Goal: Transaction & Acquisition: Book appointment/travel/reservation

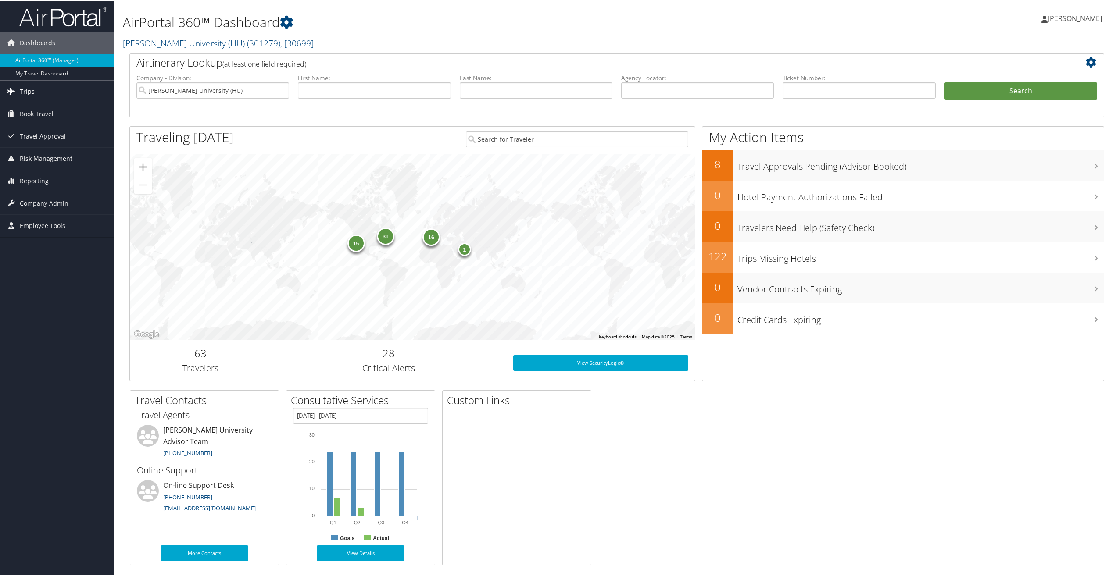
click at [45, 95] on link "Trips" at bounding box center [57, 91] width 114 height 22
click at [34, 112] on span "Book Travel" at bounding box center [37, 113] width 34 height 22
click at [39, 155] on link "Book/Manage Online Trips" at bounding box center [57, 156] width 114 height 13
